Goal: Find contact information: Find contact information

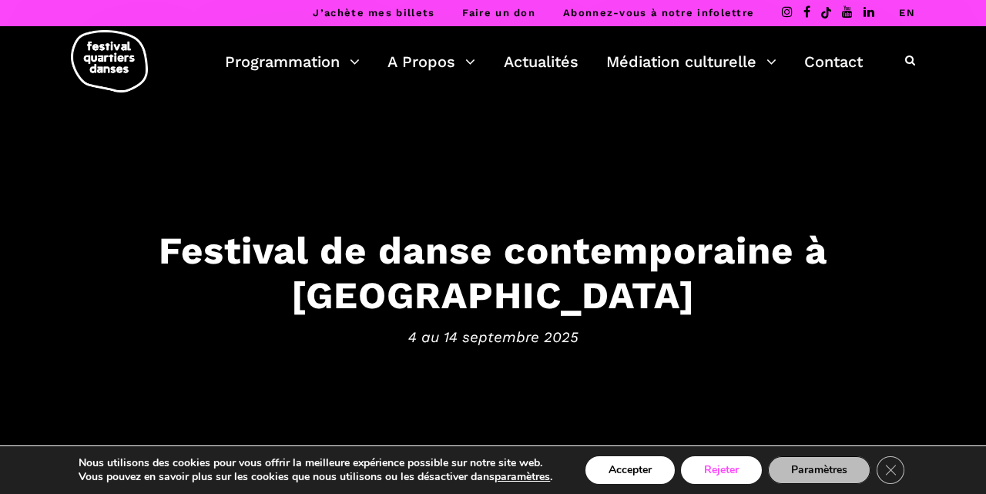
click at [734, 471] on button "Rejeter" at bounding box center [721, 470] width 81 height 28
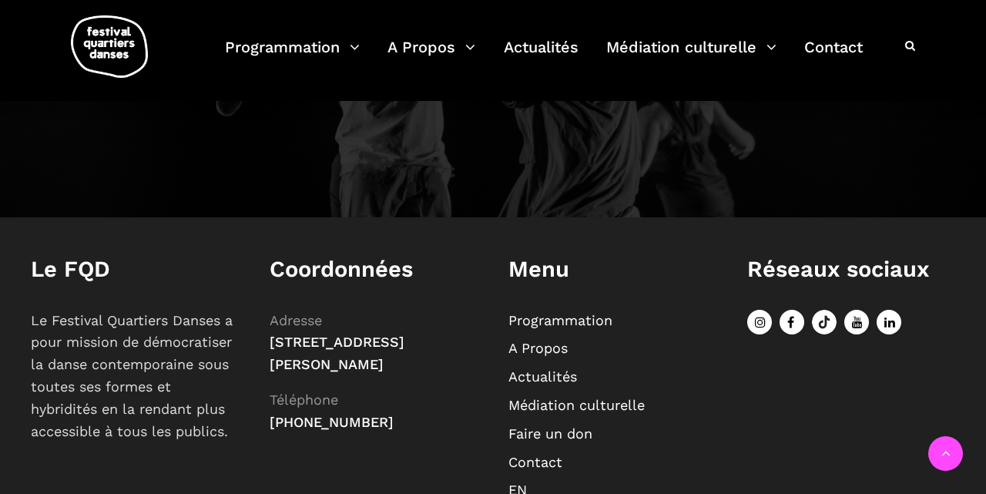
scroll to position [1672, 0]
click at [554, 320] on link "Programmation" at bounding box center [560, 319] width 104 height 16
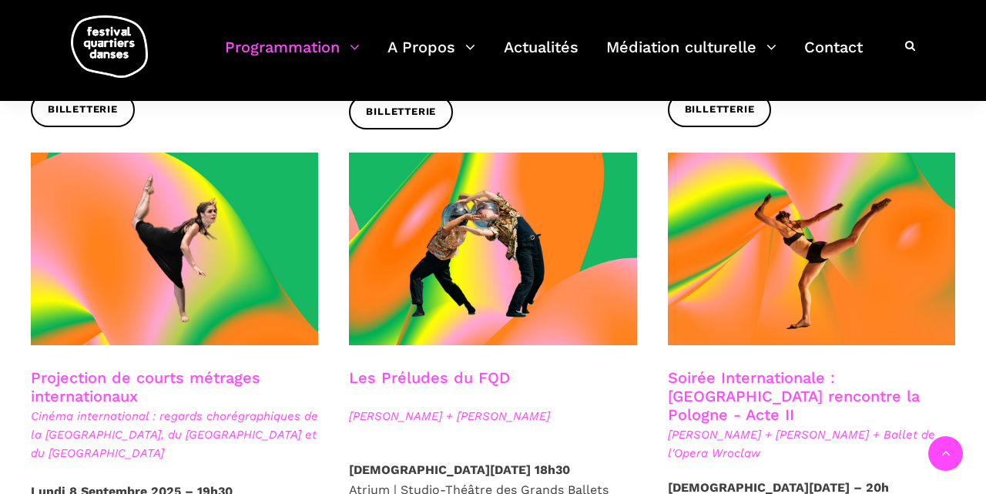
scroll to position [1250, 0]
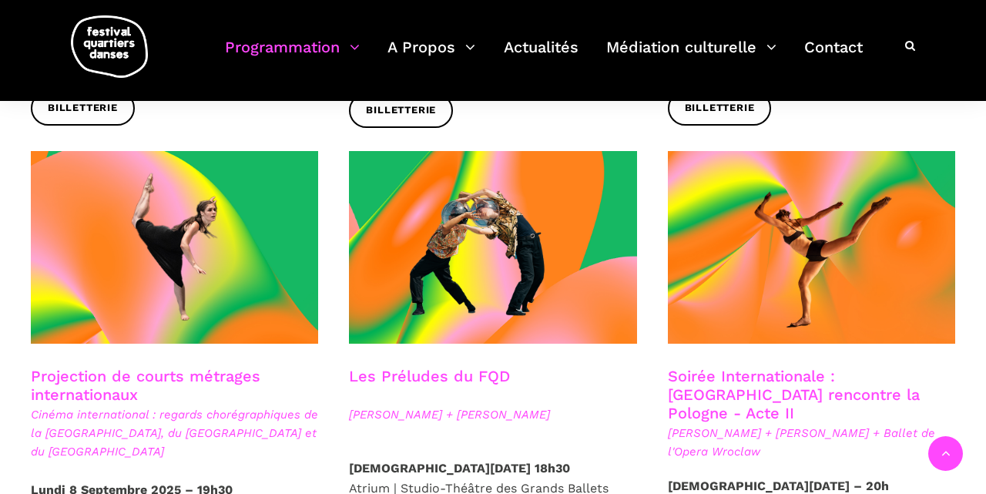
click at [250, 480] on p "Lundi 8 Septembre 2025 – 19h30 ONF" at bounding box center [174, 499] width 287 height 39
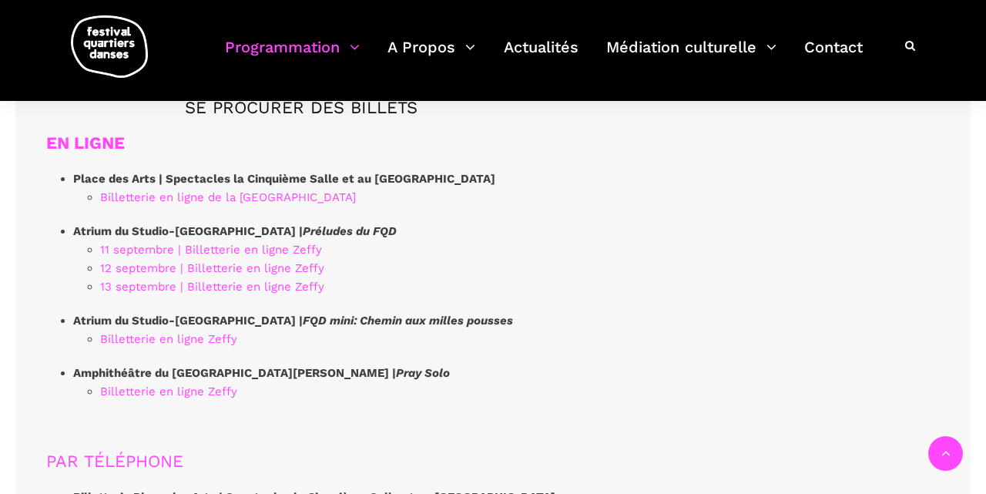
scroll to position [4200, 0]
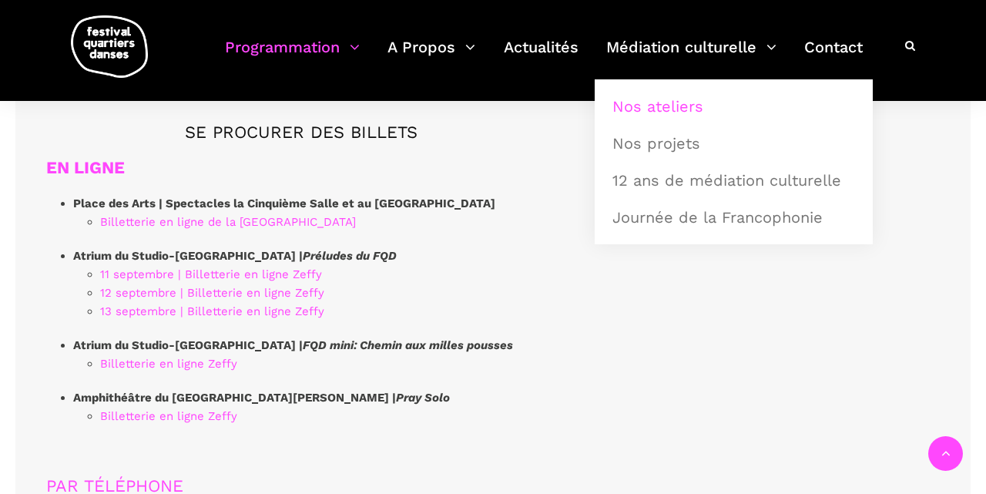
click at [661, 109] on link "Nos ateliers" at bounding box center [733, 106] width 261 height 35
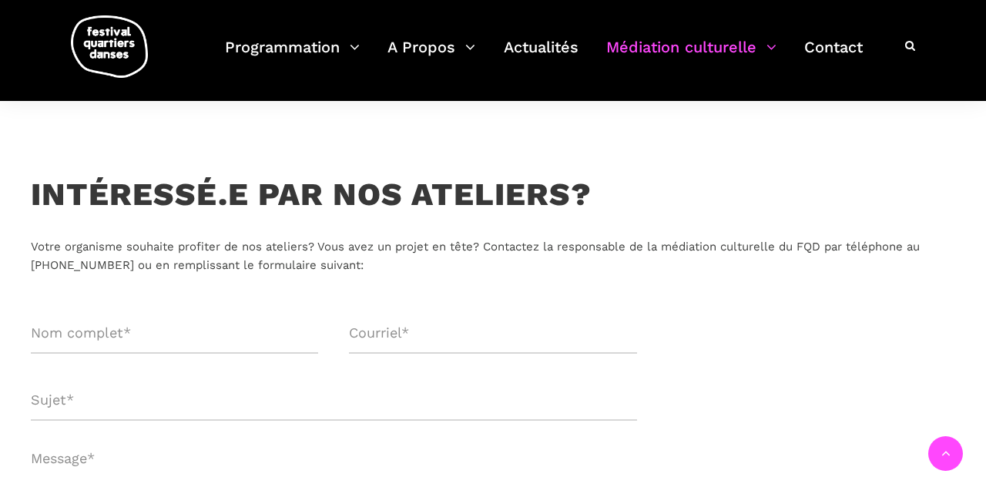
scroll to position [525, 0]
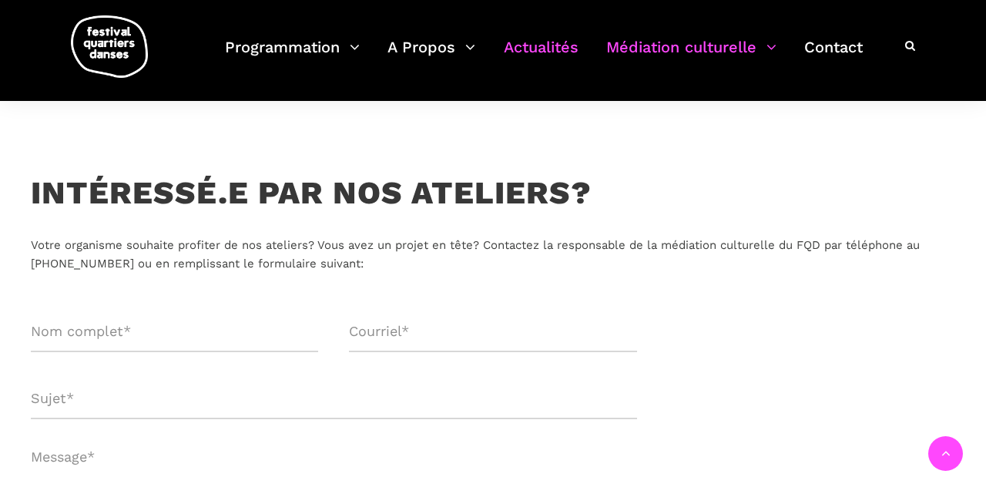
click at [549, 48] on link "Actualités" at bounding box center [541, 56] width 75 height 45
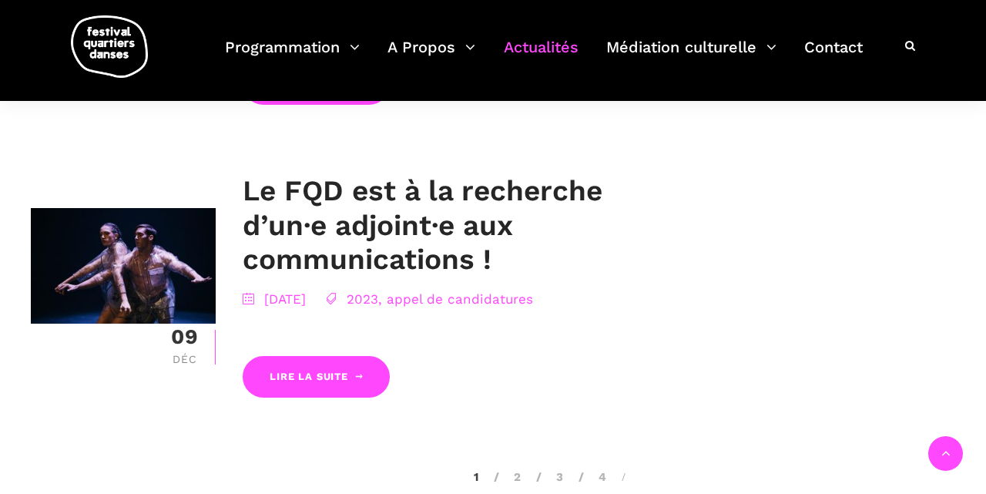
scroll to position [2970, 0]
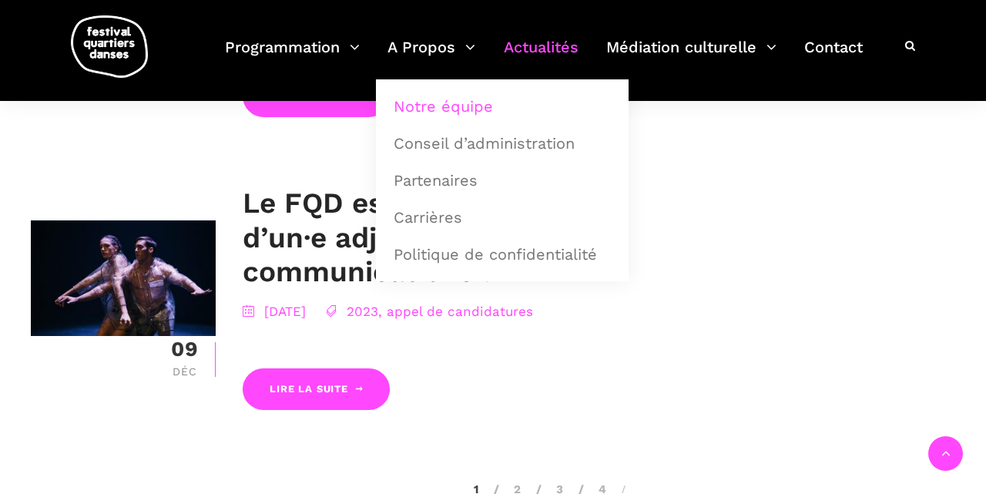
click at [416, 101] on link "Notre équipe" at bounding box center [502, 106] width 236 height 35
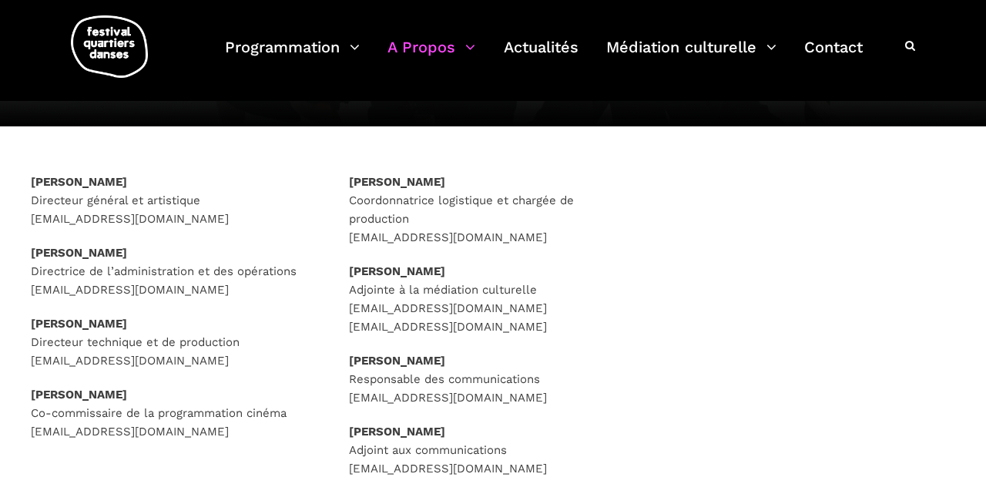
scroll to position [201, 0]
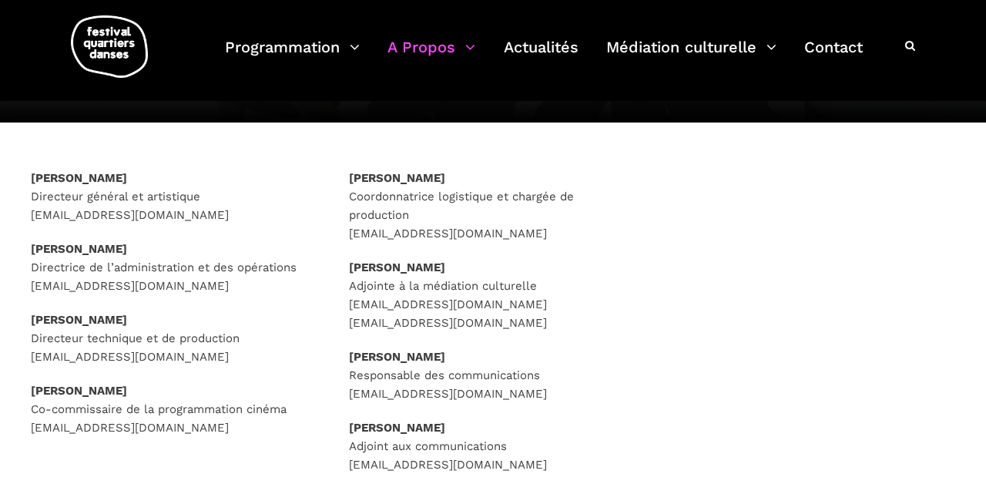
click at [116, 173] on strong "[PERSON_NAME]" at bounding box center [79, 178] width 96 height 14
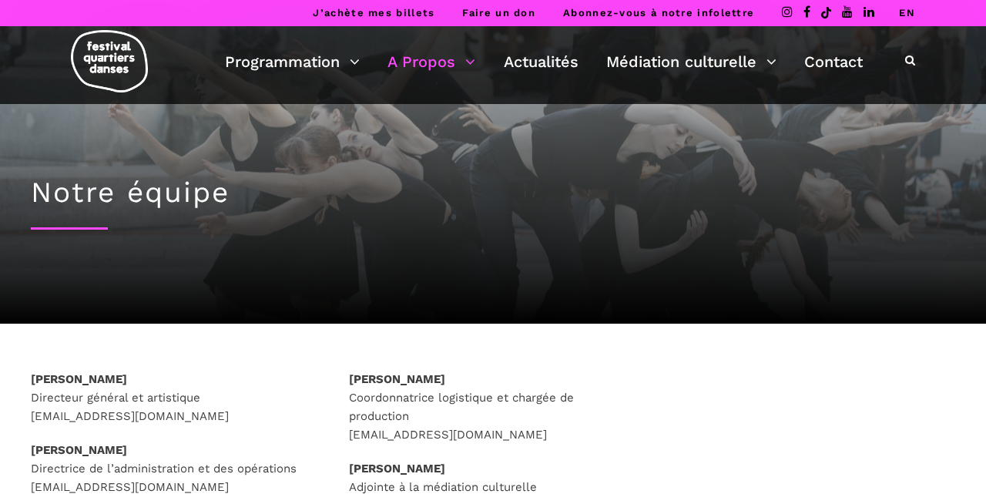
scroll to position [0, 0]
drag, startPoint x: 28, startPoint y: 373, endPoint x: 201, endPoint y: 369, distance: 173.4
copy strong "[PERSON_NAME]"
click at [239, 391] on p "[PERSON_NAME] Directeur général et artistique [EMAIL_ADDRESS][DOMAIN_NAME]" at bounding box center [174, 397] width 287 height 55
